Goal: Task Accomplishment & Management: Manage account settings

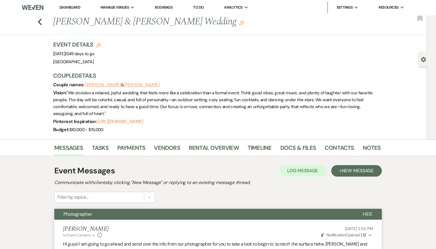
click at [61, 9] on link "Dashboard" at bounding box center [69, 7] width 21 height 5
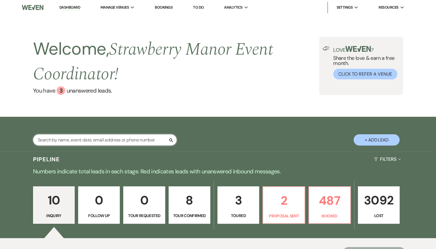
click at [99, 142] on input "text" at bounding box center [105, 139] width 144 height 11
type input "[DATE]"
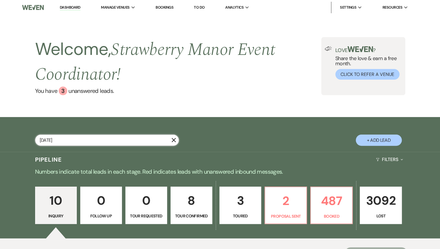
select select "8"
select select "5"
select select "8"
select select "5"
select select "8"
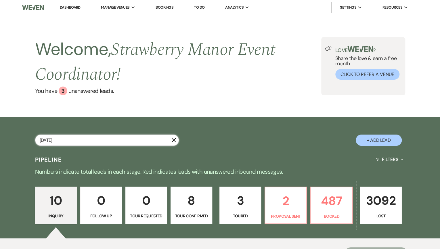
select select "5"
select select "8"
select select "5"
select select "8"
select select "5"
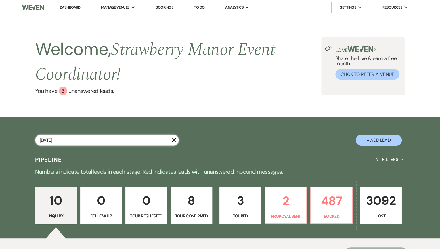
select select "8"
select select "5"
select select "8"
select select "5"
select select "8"
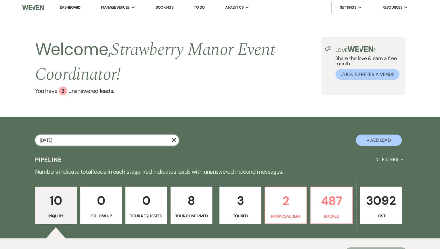
select select "4"
select select "8"
select select "11"
select select "8"
select select "5"
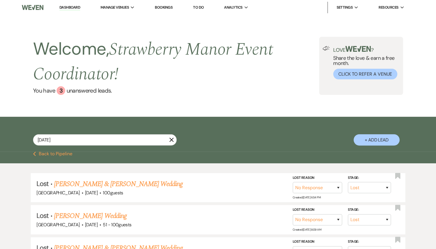
click at [171, 139] on icon "X" at bounding box center [171, 139] width 5 height 5
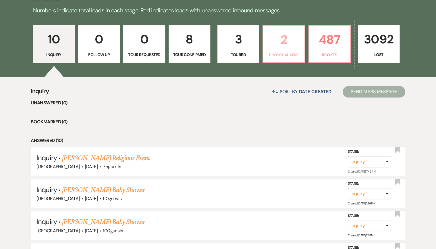
click at [280, 49] on p "2" at bounding box center [284, 39] width 34 height 19
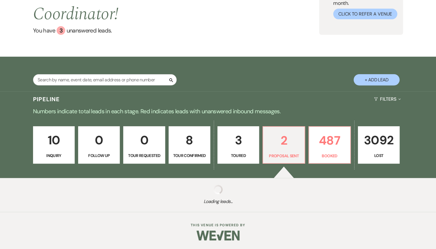
scroll to position [161, 0]
select select "6"
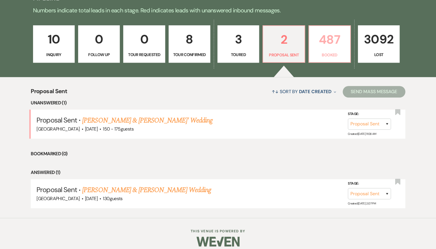
click at [323, 54] on p "Booked" at bounding box center [330, 55] width 34 height 6
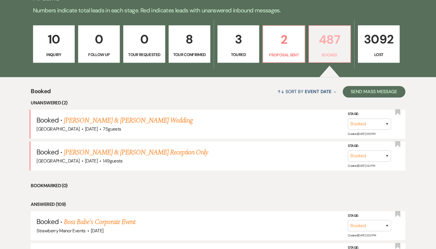
click at [323, 54] on p "Booked" at bounding box center [330, 55] width 34 height 6
click at [129, 120] on link "[PERSON_NAME] & [PERSON_NAME] Wedding" at bounding box center [128, 120] width 129 height 10
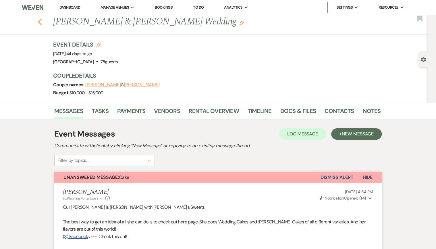
click at [40, 22] on icon "Previous" at bounding box center [40, 21] width 4 height 7
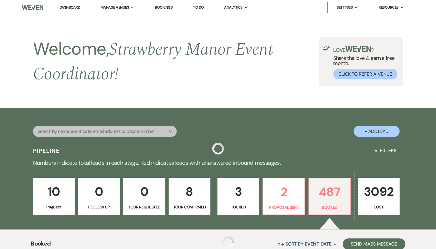
scroll to position [161, 0]
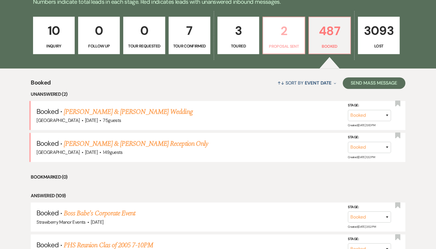
click at [291, 48] on p "Proposal Sent" at bounding box center [284, 46] width 34 height 6
select select "6"
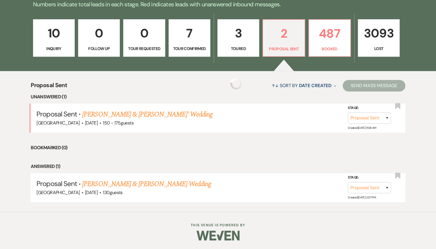
scroll to position [158, 0]
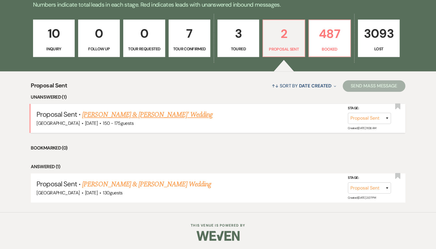
click at [152, 115] on link "[PERSON_NAME] & [PERSON_NAME]' Wedding" at bounding box center [147, 114] width 130 height 10
select select "6"
select select "4"
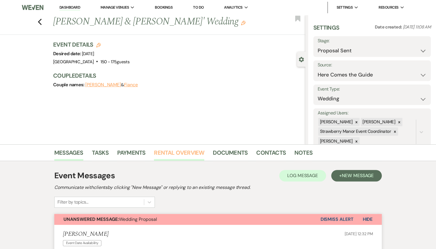
click at [199, 153] on link "Rental Overview" at bounding box center [179, 154] width 50 height 13
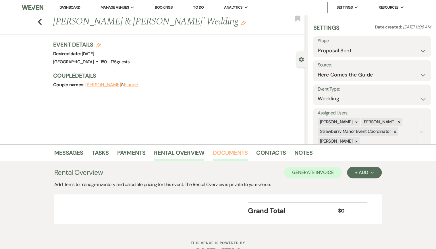
click at [219, 152] on link "Documents" at bounding box center [230, 154] width 35 height 13
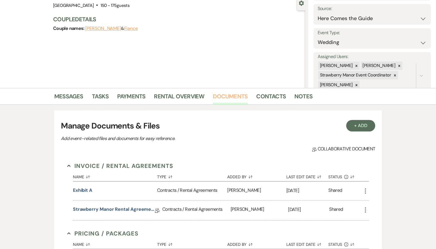
scroll to position [161, 0]
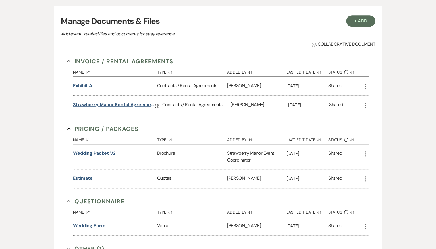
click at [94, 107] on link "Strawberry Manor Rental Agreement - Wedding" at bounding box center [114, 105] width 82 height 9
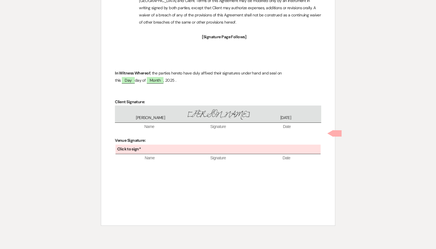
scroll to position [2054, 0]
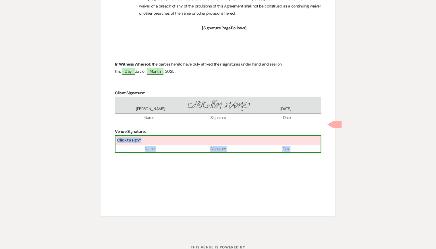
click at [157, 136] on div "Click to sign*" at bounding box center [218, 140] width 205 height 9
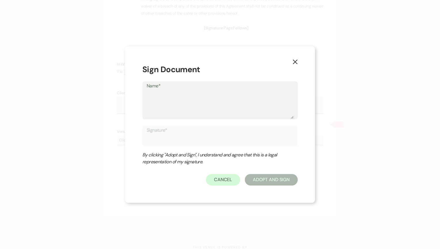
type textarea "B"
type input "B"
type textarea "Br"
type input "Br"
type textarea "Bri"
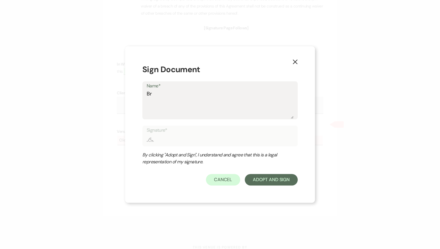
type input "Bri"
type textarea "Brit"
type input "Brit"
type textarea "[PERSON_NAME]"
type input "[PERSON_NAME]"
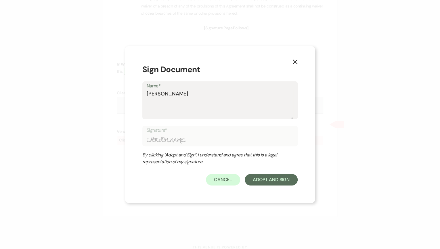
type textarea "Britta"
type input "Britta"
type textarea "Brittan"
type input "Brittan"
type textarea "[PERSON_NAME]"
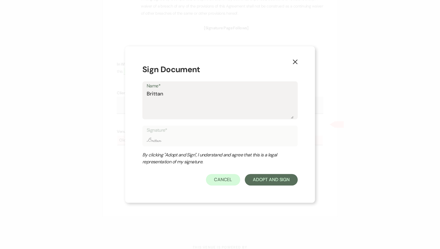
type input "[PERSON_NAME]"
type textarea "[PERSON_NAME]"
type input "[PERSON_NAME]"
type textarea "[PERSON_NAME]"
type input "[PERSON_NAME]"
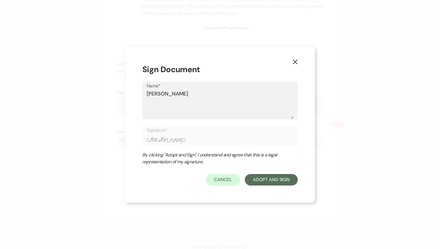
type textarea "[PERSON_NAME]"
type input "[PERSON_NAME]"
type textarea "[PERSON_NAME] How"
type input "[PERSON_NAME] How"
type textarea "[PERSON_NAME]"
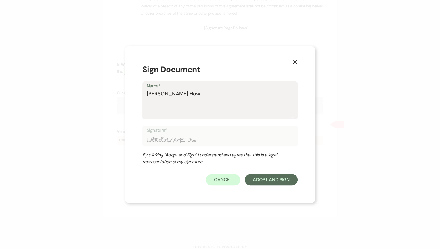
type input "[PERSON_NAME]"
type textarea "[PERSON_NAME]"
type input "[PERSON_NAME]"
type textarea "[PERSON_NAME]"
click at [275, 183] on div "X Sign Document Name* [PERSON_NAME] Signature* [PERSON_NAME] By clicking "Adopt…" at bounding box center [220, 124] width 190 height 157
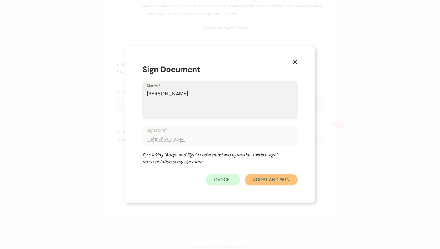
click at [275, 182] on button "Adopt And Sign" at bounding box center [271, 179] width 53 height 11
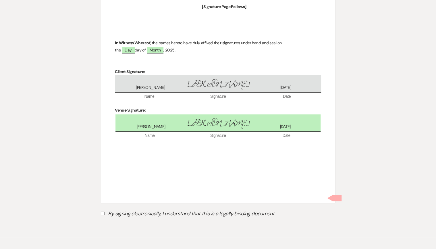
scroll to position [2087, 0]
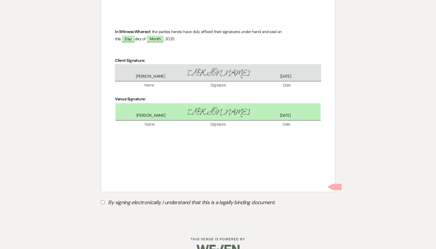
click at [101, 200] on input "By signing electronically, I understand that this is a legally binding document." at bounding box center [103, 202] width 4 height 4
checkbox input "true"
click at [115, 212] on button "Submit" at bounding box center [121, 217] width 40 height 10
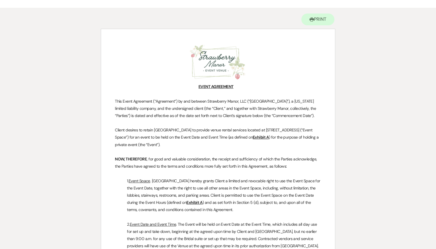
scroll to position [0, 0]
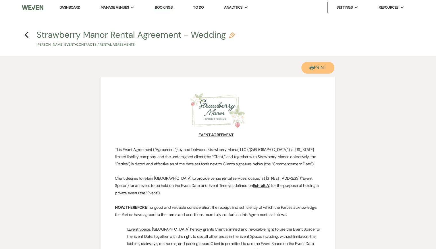
click at [324, 68] on button "Printer Print" at bounding box center [317, 68] width 33 height 12
click at [26, 35] on use "button" at bounding box center [27, 35] width 4 height 6
select select "6"
select select "4"
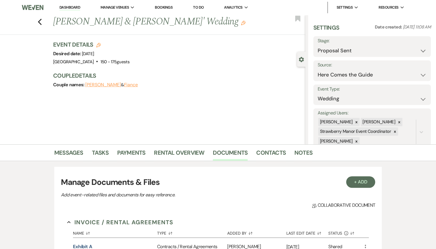
scroll to position [161, 0]
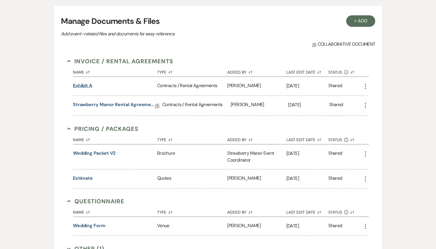
click at [89, 86] on button "Exhibit A" at bounding box center [82, 85] width 19 height 7
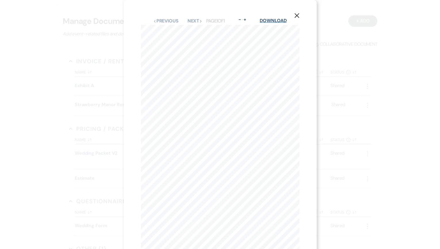
click at [260, 20] on link "Download" at bounding box center [273, 21] width 27 height 6
click at [299, 16] on button "X" at bounding box center [296, 15] width 9 height 10
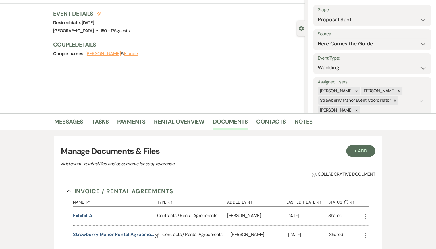
scroll to position [23, 0]
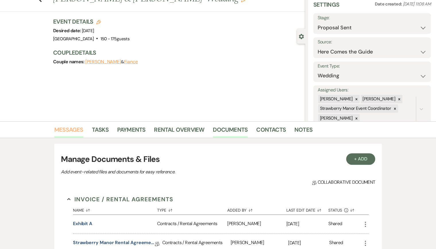
drag, startPoint x: 64, startPoint y: 138, endPoint x: 67, endPoint y: 135, distance: 3.7
drag, startPoint x: 67, startPoint y: 135, endPoint x: 139, endPoint y: 98, distance: 81.2
click at [139, 98] on div "Previous [PERSON_NAME] & [PERSON_NAME]' Wedding Edit Bookmark Gear Settings Set…" at bounding box center [152, 56] width 305 height 129
click at [69, 129] on link "Messages" at bounding box center [68, 131] width 29 height 13
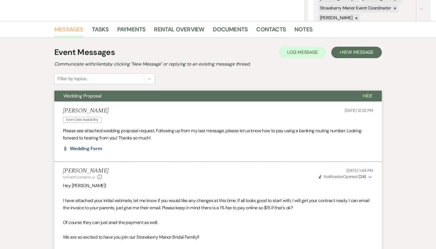
scroll to position [161, 0]
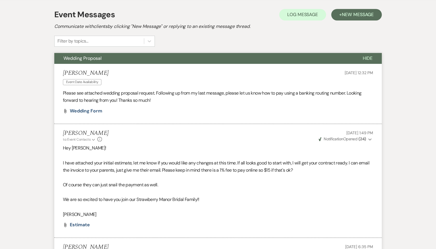
click at [364, 59] on span "Hide" at bounding box center [368, 58] width 10 height 6
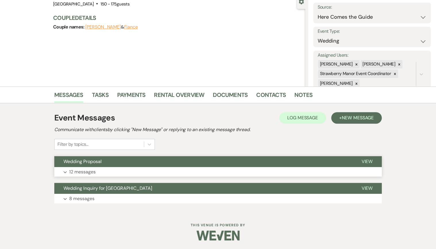
scroll to position [57, 0]
click at [144, 187] on span "Wedding Inquiry for [GEOGRAPHIC_DATA]" at bounding box center [108, 188] width 89 height 6
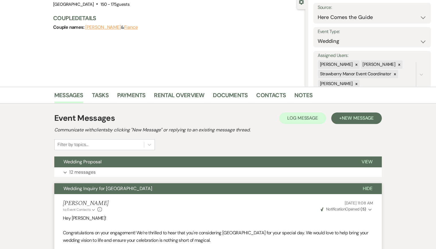
scroll to position [0, 0]
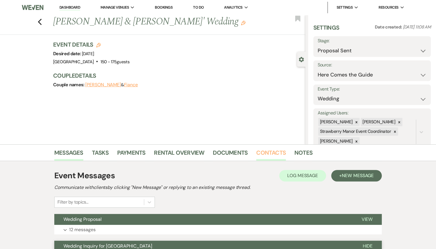
click at [265, 153] on link "Contacts" at bounding box center [271, 154] width 30 height 13
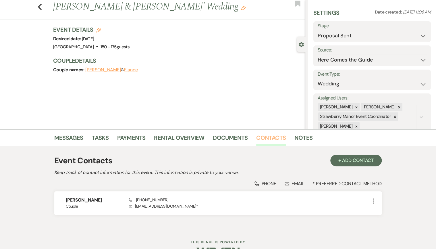
scroll to position [32, 0]
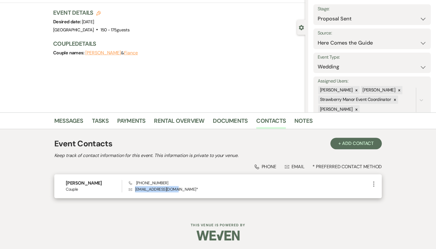
drag, startPoint x: 176, startPoint y: 189, endPoint x: 135, endPoint y: 191, distance: 40.6
click at [135, 191] on p "Envelope [EMAIL_ADDRESS][DOMAIN_NAME] *" at bounding box center [250, 189] width 242 height 6
drag, startPoint x: 135, startPoint y: 191, endPoint x: 143, endPoint y: 191, distance: 8.1
copy p "[EMAIL_ADDRESS][DOMAIN_NAME]"
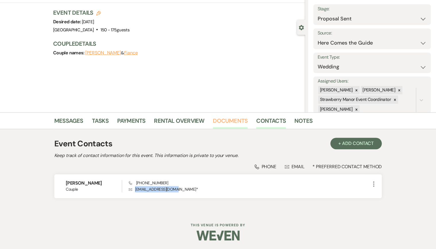
click at [229, 119] on link "Documents" at bounding box center [230, 122] width 35 height 13
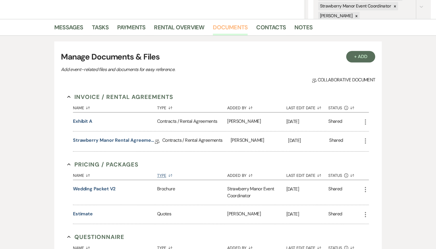
scroll to position [170, 0]
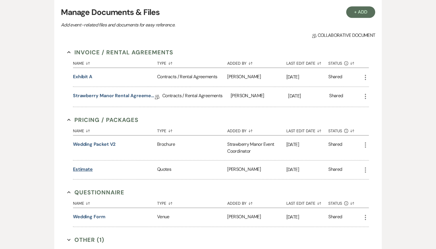
click at [85, 169] on button "Estimate" at bounding box center [83, 169] width 20 height 7
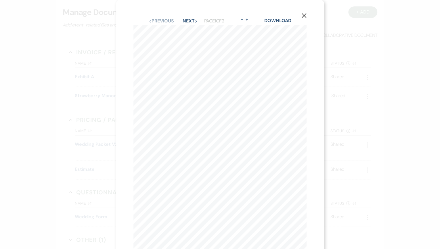
click at [302, 15] on icon "X" at bounding box center [303, 15] width 5 height 5
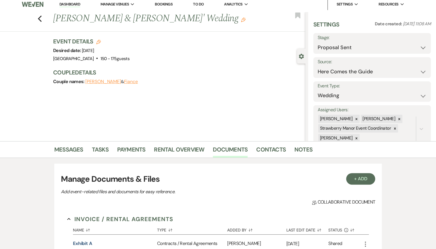
scroll to position [0, 0]
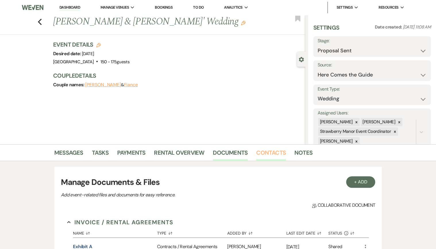
click at [278, 155] on link "Contacts" at bounding box center [271, 154] width 30 height 13
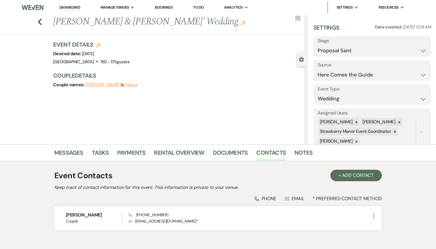
click at [69, 9] on link "Dashboard" at bounding box center [69, 7] width 21 height 5
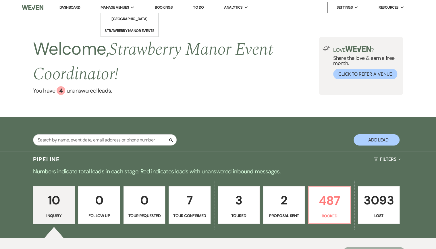
click at [111, 8] on span "Manage Venues" at bounding box center [115, 8] width 28 height 6
click at [114, 18] on li "[GEOGRAPHIC_DATA]" at bounding box center [130, 19] width 52 height 6
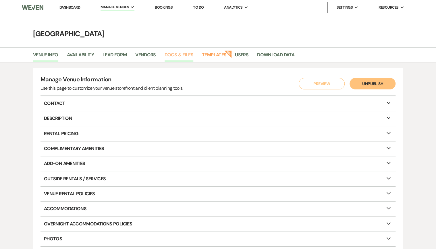
click at [186, 53] on link "Docs & Files" at bounding box center [179, 56] width 29 height 11
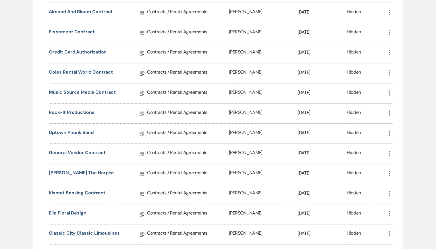
scroll to position [207, 0]
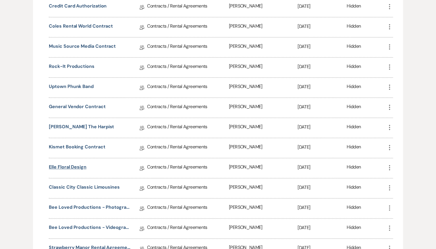
click at [58, 165] on link "Elle Floral Design" at bounding box center [68, 168] width 38 height 9
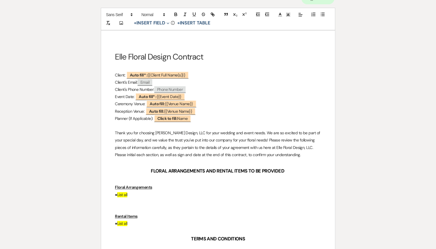
scroll to position [69, 0]
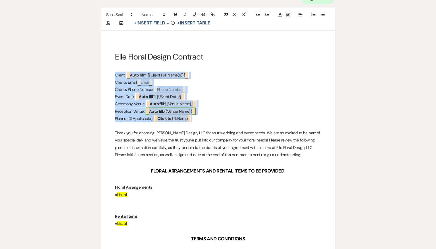
drag, startPoint x: 112, startPoint y: 76, endPoint x: 150, endPoint y: 110, distance: 51.3
copy div "Client: ﻿ Auto fill* : {{Client Full Name(s)}} ﻿ Client's Email: ﻿ Email ﻿ Clie…"
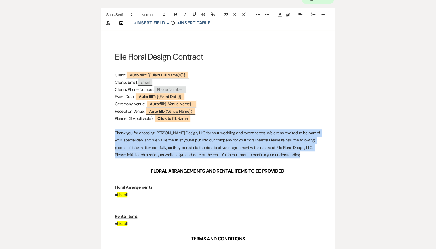
drag, startPoint x: 115, startPoint y: 132, endPoint x: 291, endPoint y: 152, distance: 177.6
click at [291, 152] on p "Thank you for choosing [PERSON_NAME] Design, LLC for your wedding and event nee…" at bounding box center [218, 143] width 206 height 29
copy p "Thank you for choosing [PERSON_NAME] Design, LLC for your wedding and event nee…"
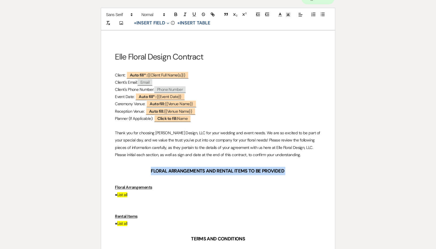
drag, startPoint x: 151, startPoint y: 169, endPoint x: 267, endPoint y: 168, distance: 115.5
click at [309, 168] on h3 "FLORAL ARRANGEMENTS AND RENTAL ITEMS TO BE PROVIDED" at bounding box center [218, 171] width 206 height 8
copy h3 "FLORAL ARRANGEMENTS AND RENTAL ITEMS TO BE PROVIDED"
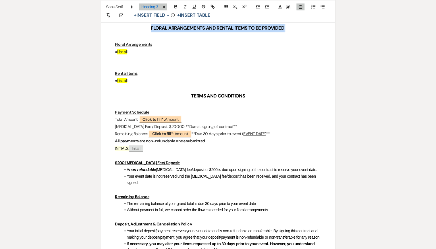
scroll to position [207, 0]
